Goal: Information Seeking & Learning: Learn about a topic

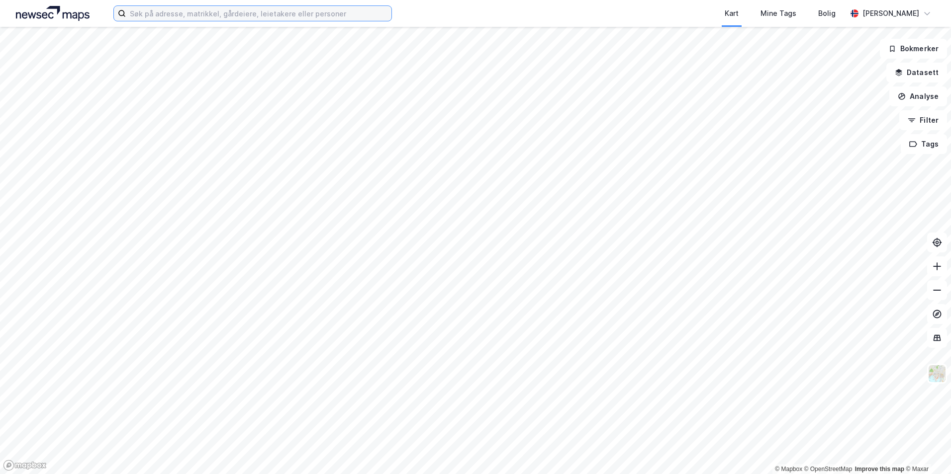
click at [197, 12] on input at bounding box center [259, 13] width 266 height 15
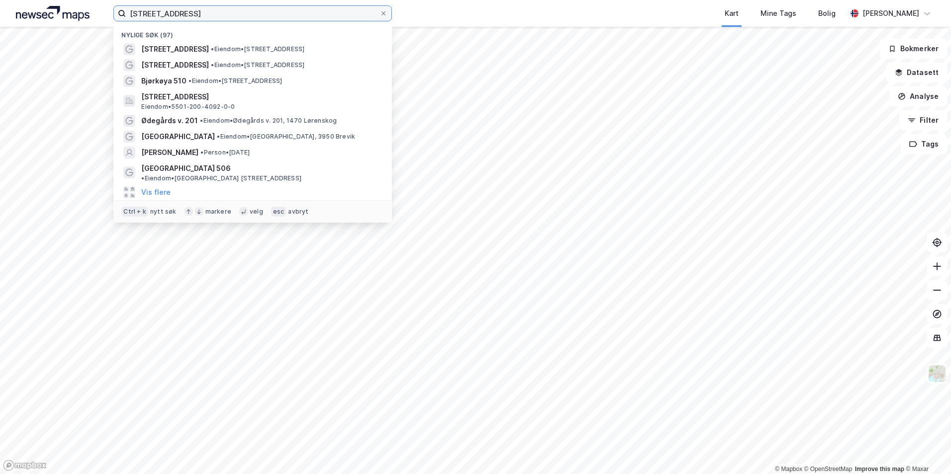
type input "[STREET_ADDRESS]"
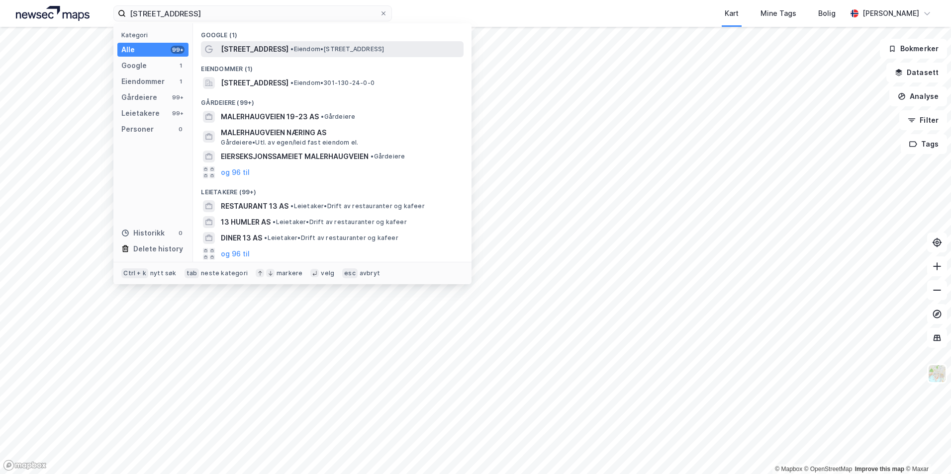
click at [291, 48] on span "•" at bounding box center [291, 48] width 3 height 7
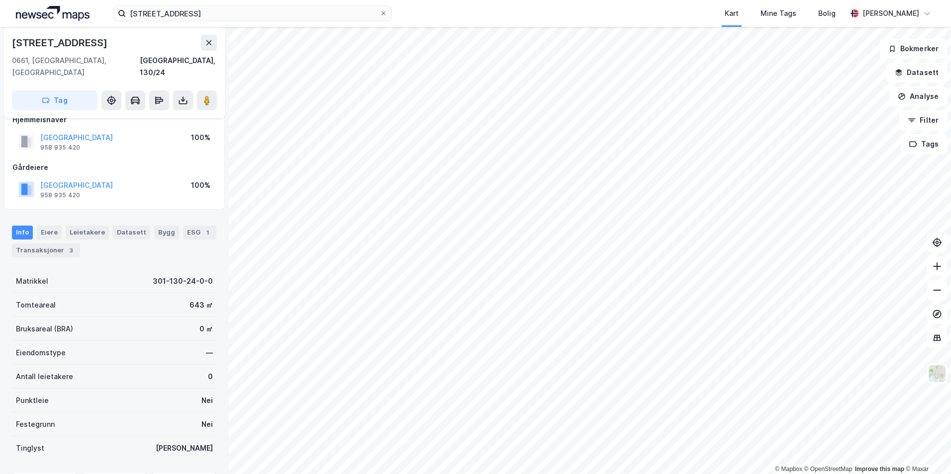
scroll to position [16, 0]
click at [50, 226] on div "Eiere" at bounding box center [49, 233] width 25 height 14
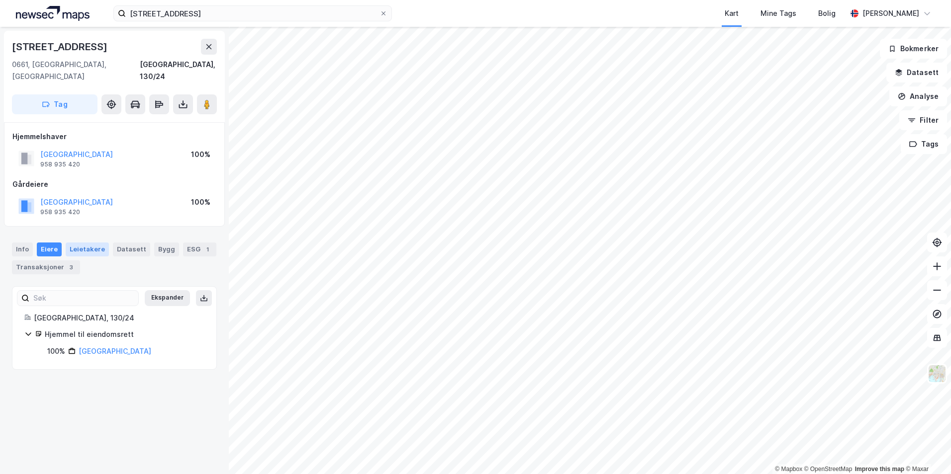
click at [88, 243] on div "Leietakere" at bounding box center [87, 250] width 43 height 14
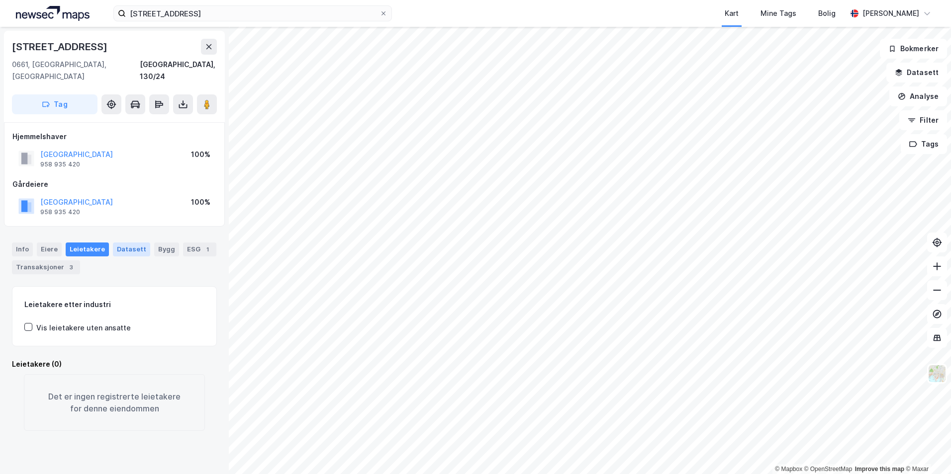
click at [123, 243] on div "Datasett" at bounding box center [131, 250] width 37 height 14
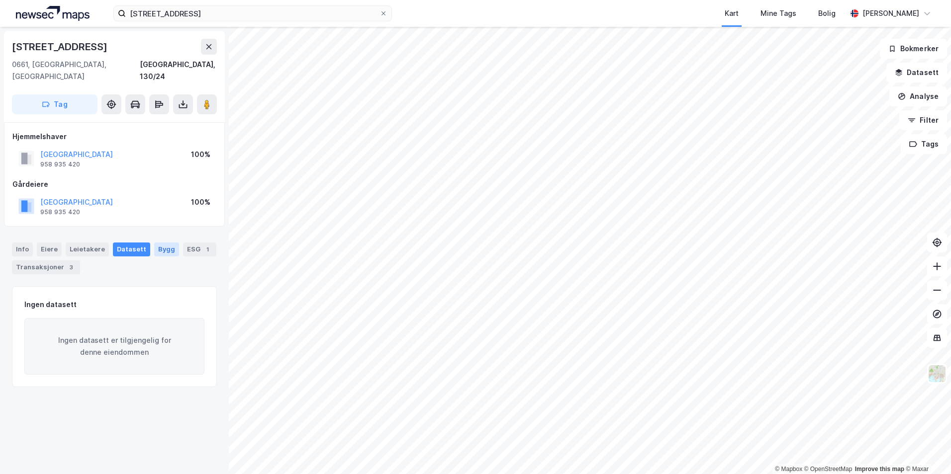
click at [157, 243] on div "Bygg" at bounding box center [166, 250] width 25 height 14
click at [186, 243] on div "ESG 1" at bounding box center [199, 250] width 33 height 14
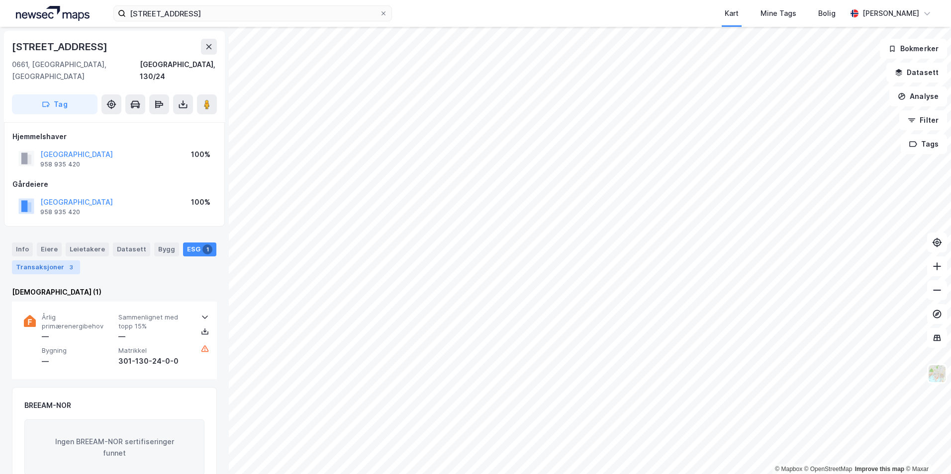
click at [42, 261] on div "Transaksjoner 3" at bounding box center [46, 268] width 68 height 14
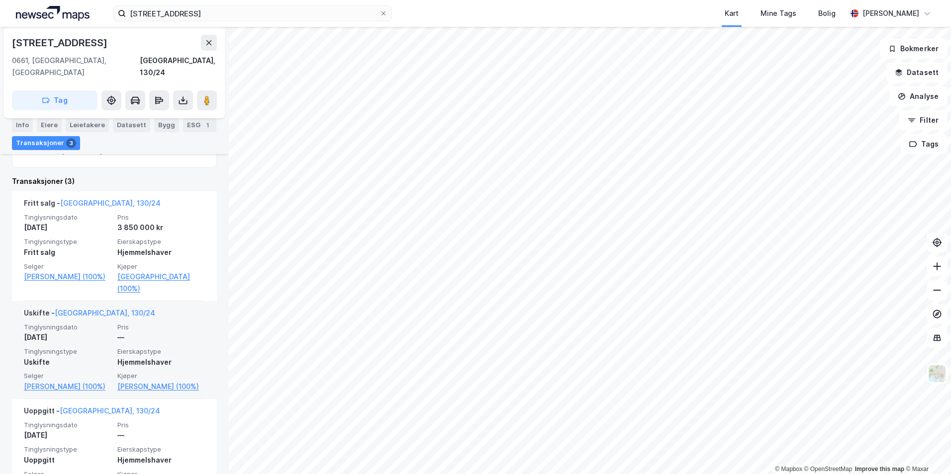
scroll to position [254, 0]
